Goal: Navigation & Orientation: Understand site structure

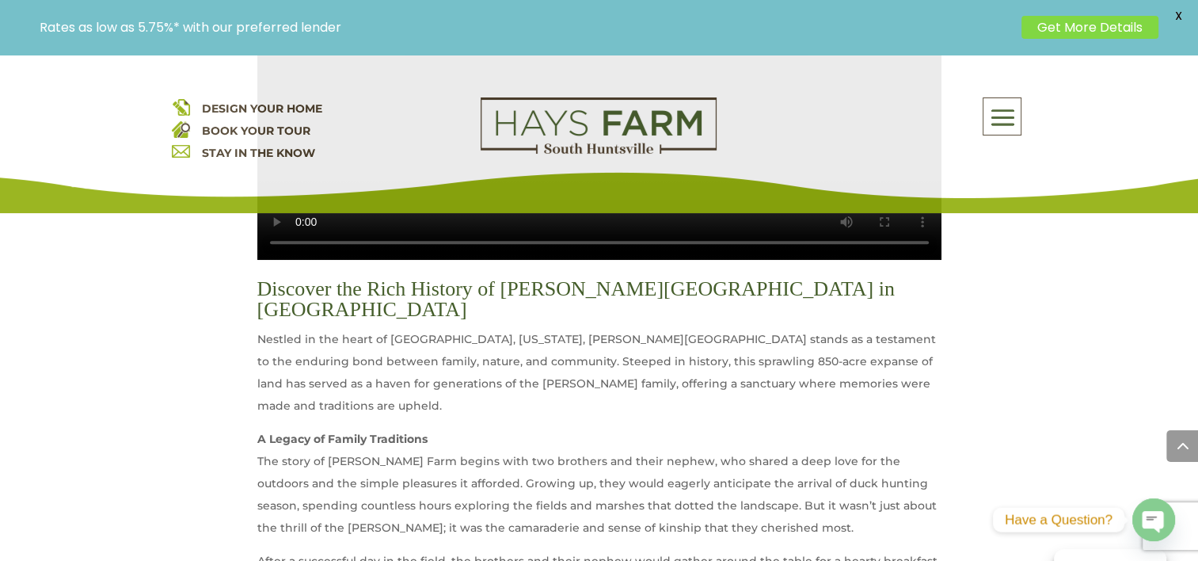
scroll to position [554, 0]
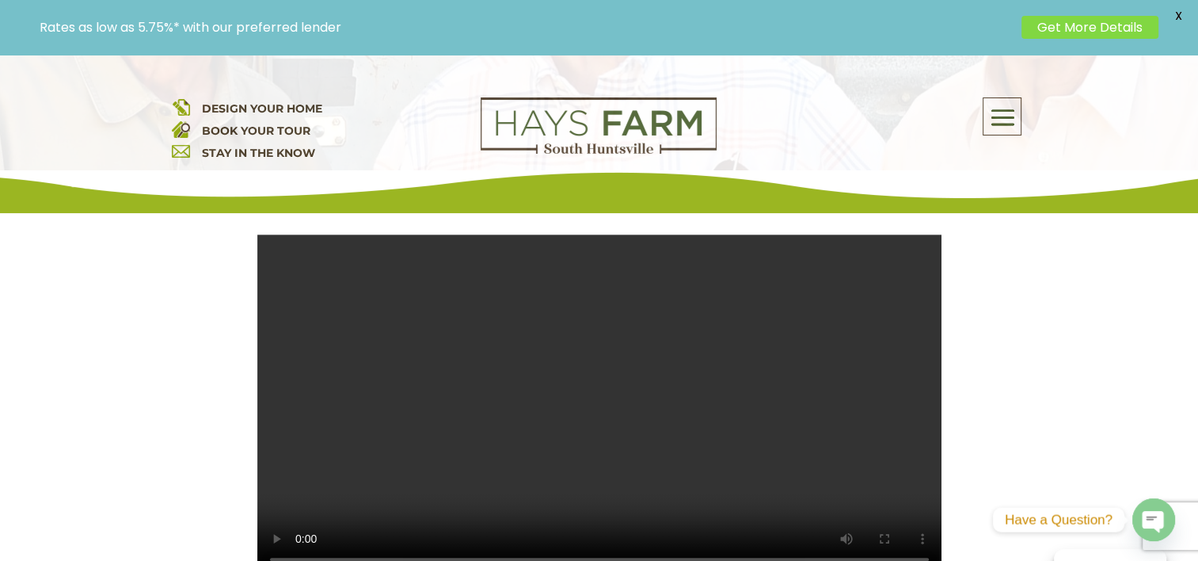
click at [446, 440] on video at bounding box center [599, 405] width 684 height 342
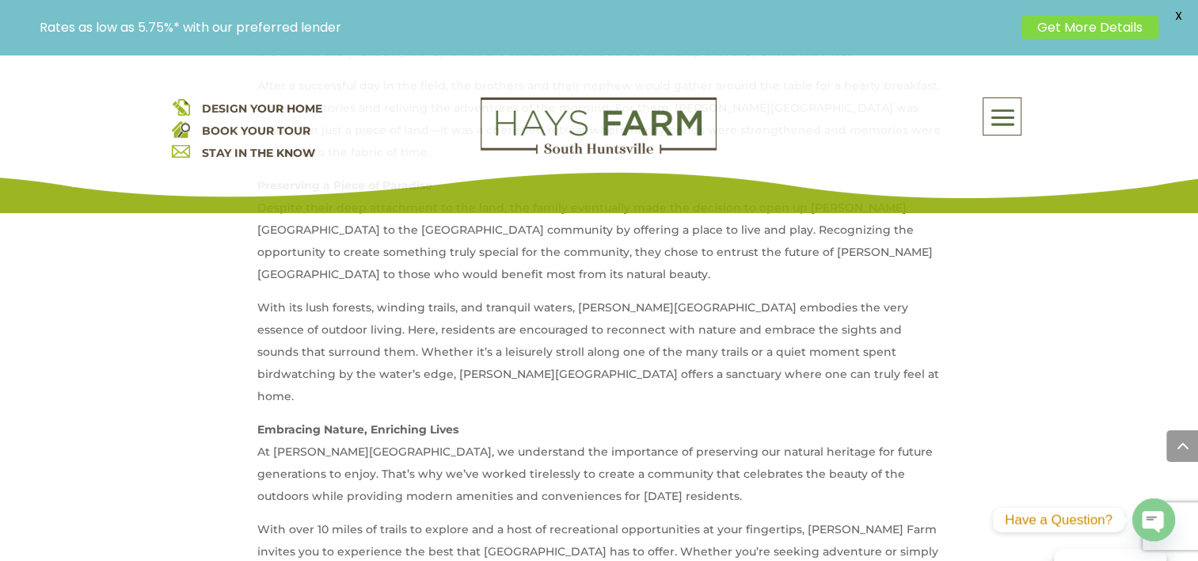
scroll to position [1821, 0]
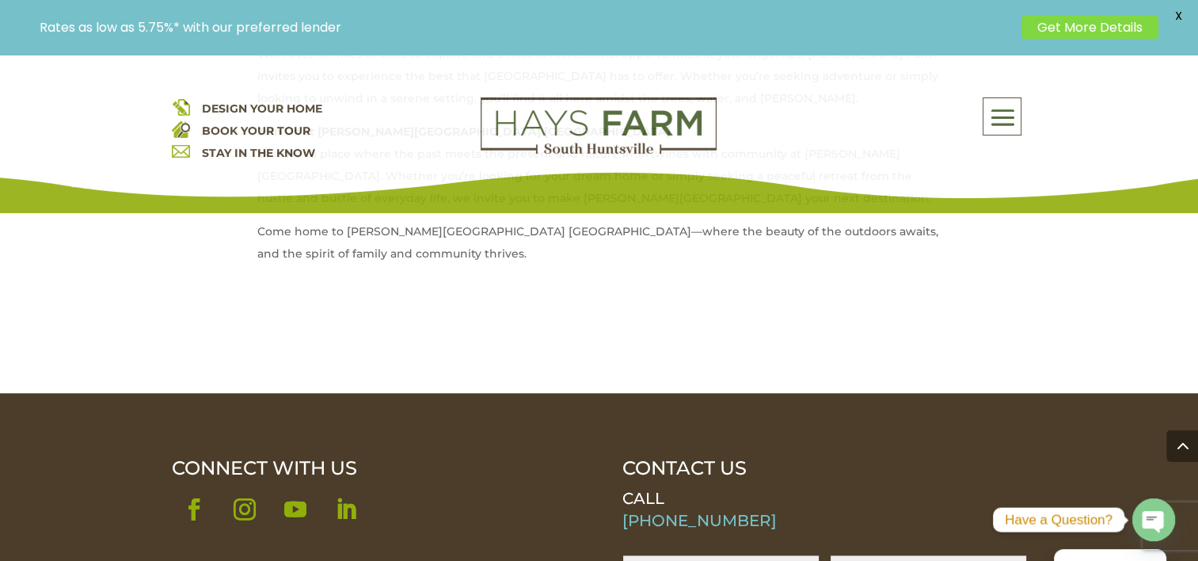
click at [1007, 108] on span at bounding box center [1002, 118] width 37 height 36
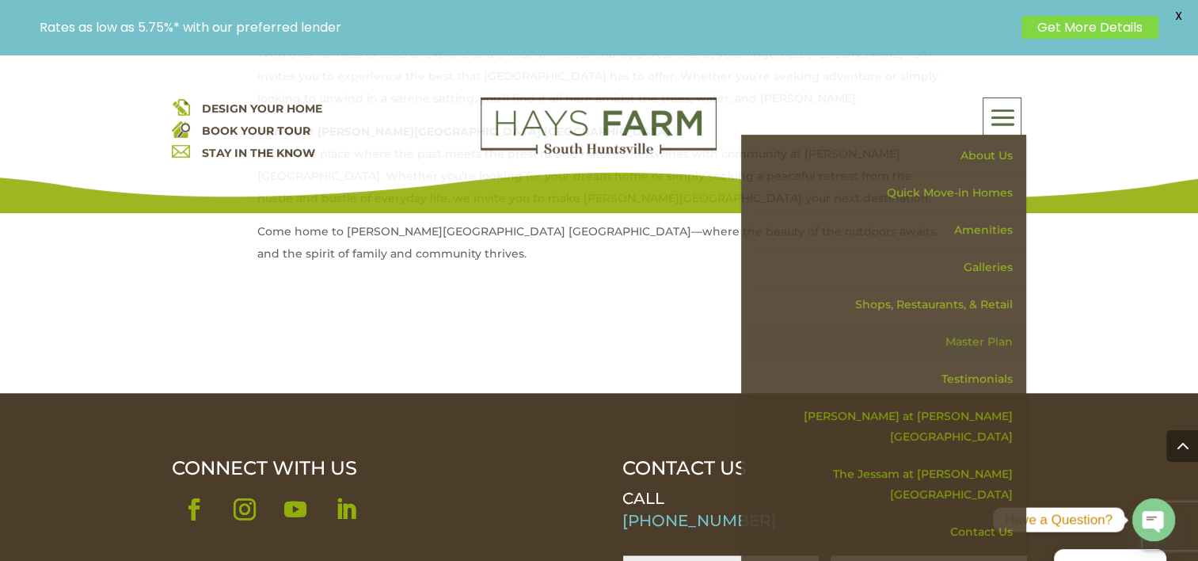
click at [966, 336] on link "Master Plan" at bounding box center [889, 341] width 274 height 37
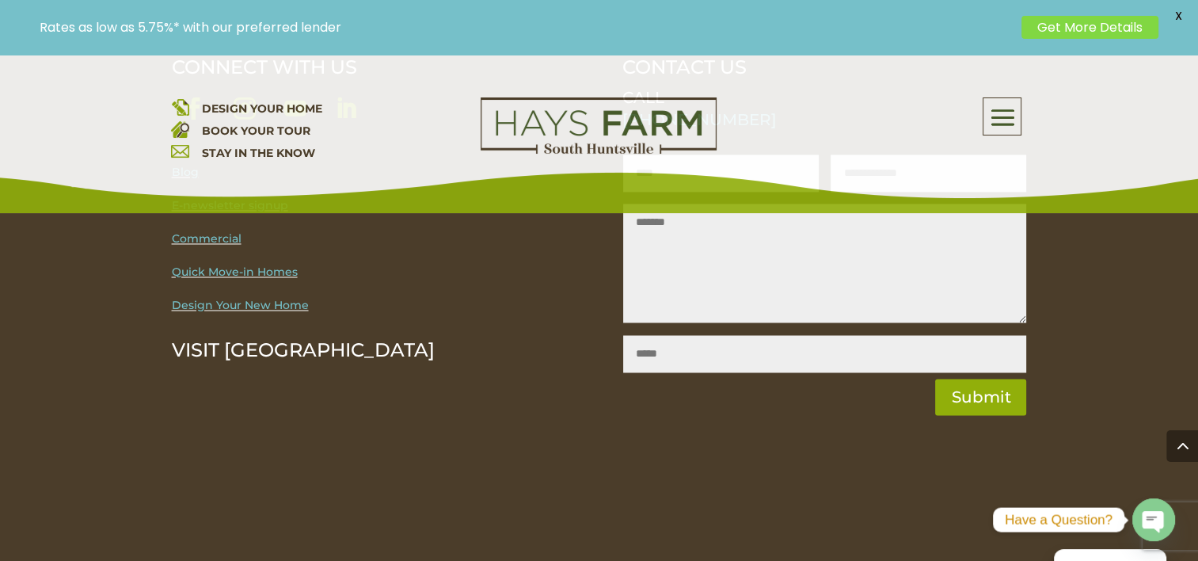
scroll to position [2496, 0]
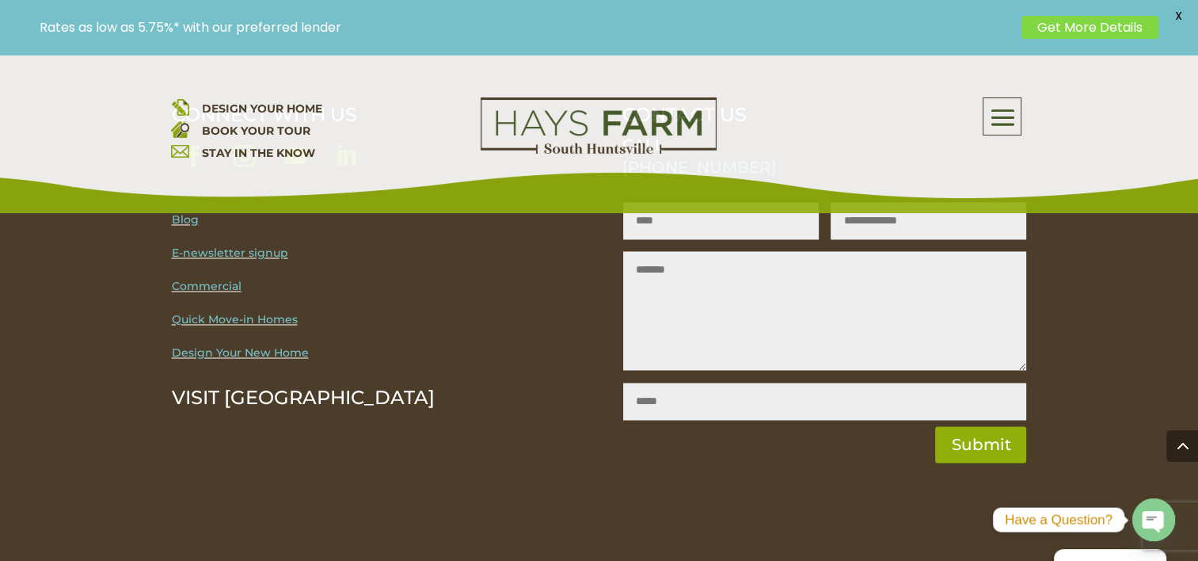
click at [1001, 108] on span at bounding box center [1002, 118] width 37 height 36
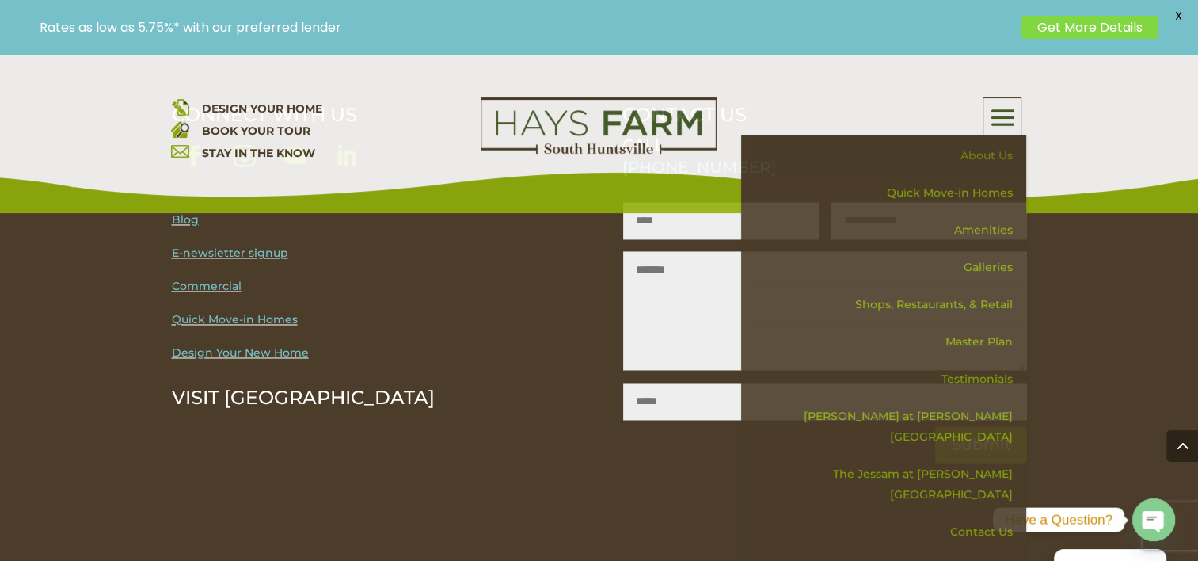
click at [1003, 158] on link "About Us" at bounding box center [889, 155] width 274 height 37
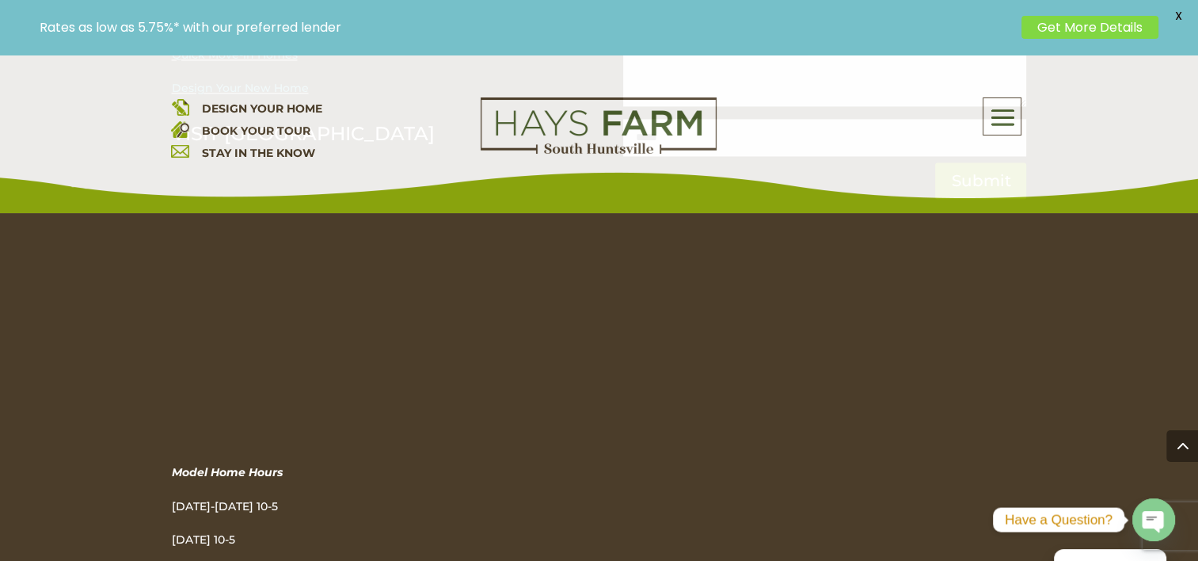
scroll to position [2669, 0]
